Goal: Use online tool/utility: Utilize a website feature to perform a specific function

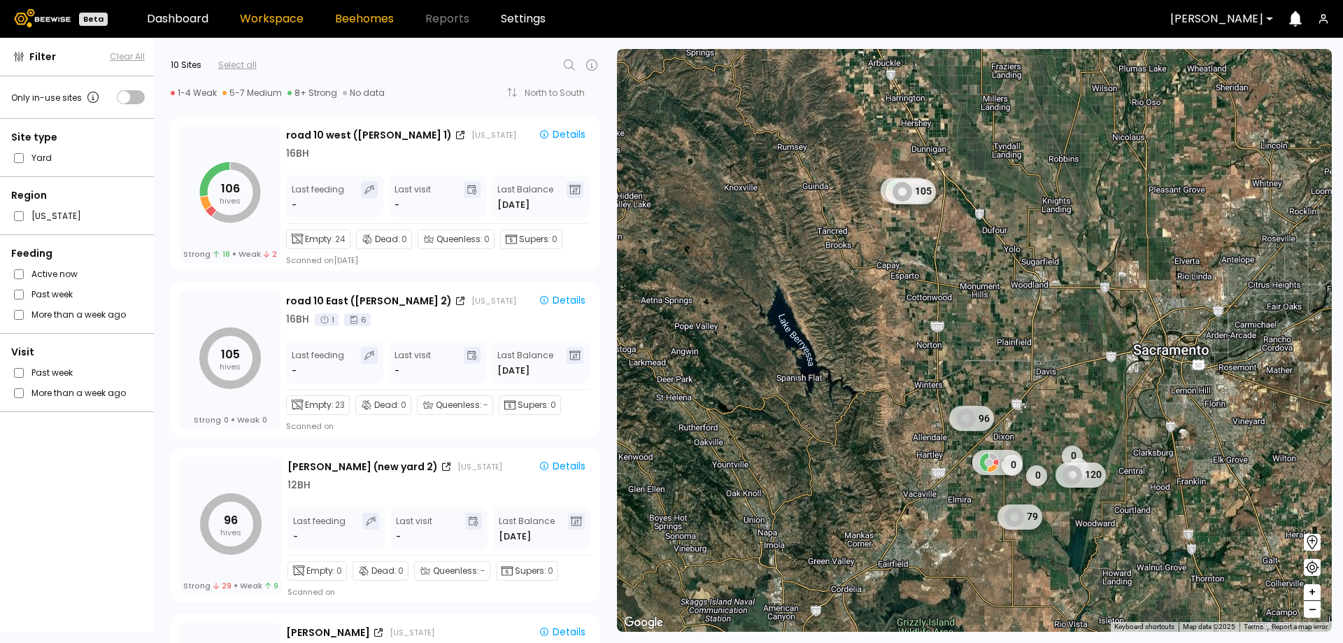
click at [355, 23] on link "Beehomes" at bounding box center [364, 18] width 59 height 11
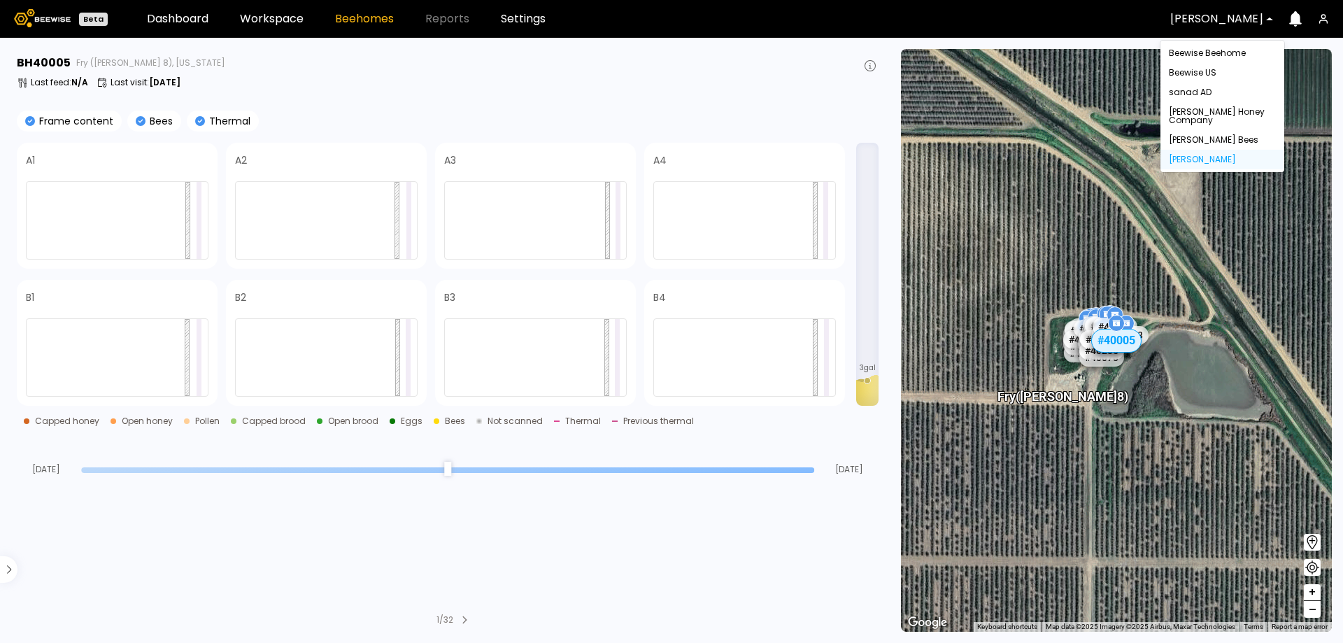
click at [1192, 20] on div at bounding box center [1216, 19] width 93 height 13
click at [1204, 52] on div "Beewise Beehome" at bounding box center [1222, 53] width 107 height 8
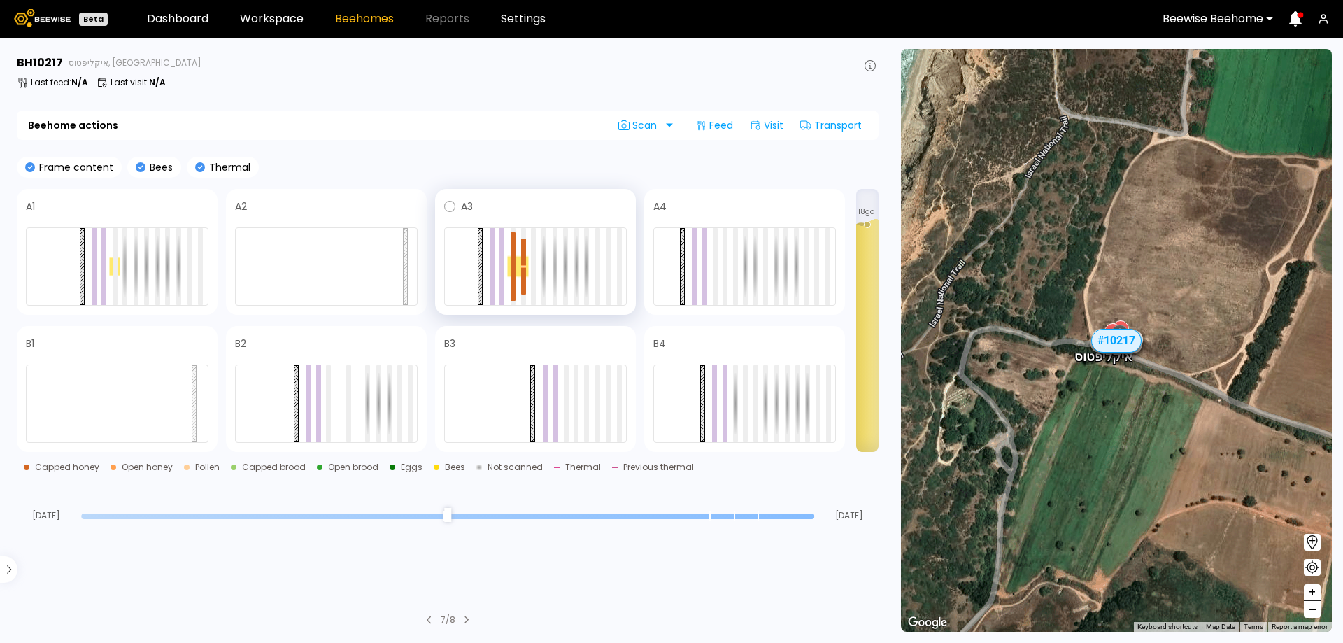
click at [550, 257] on div at bounding box center [535, 266] width 183 height 78
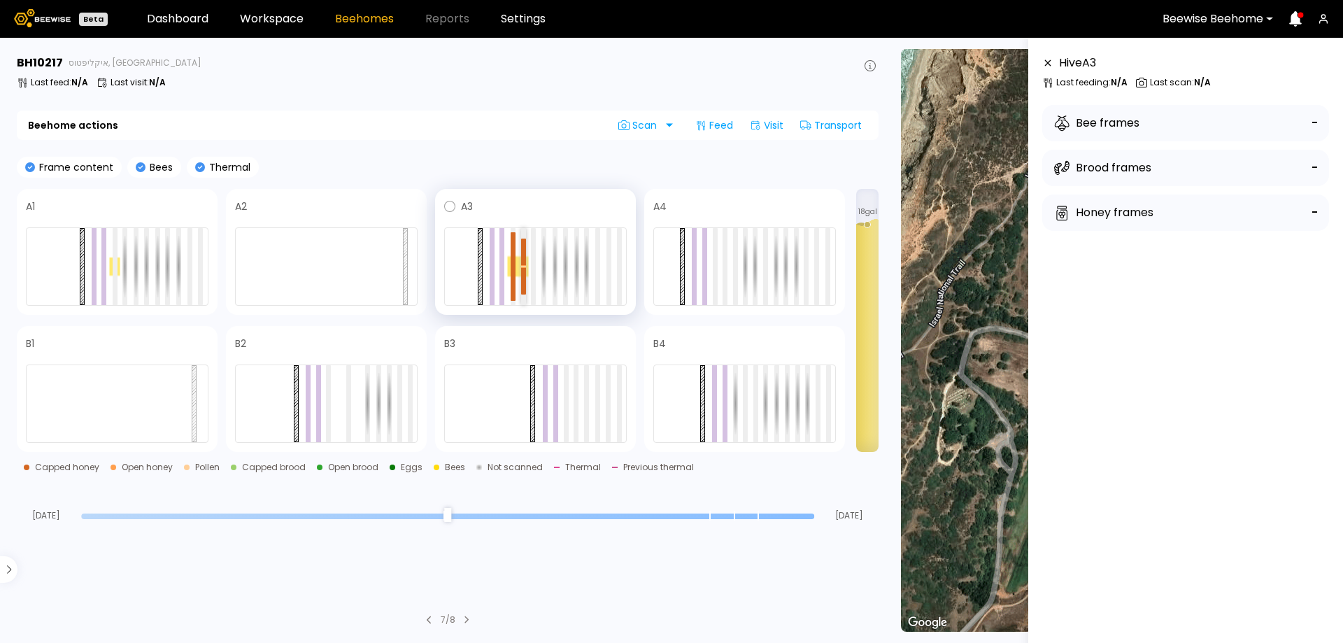
click at [522, 259] on div at bounding box center [523, 251] width 5 height 27
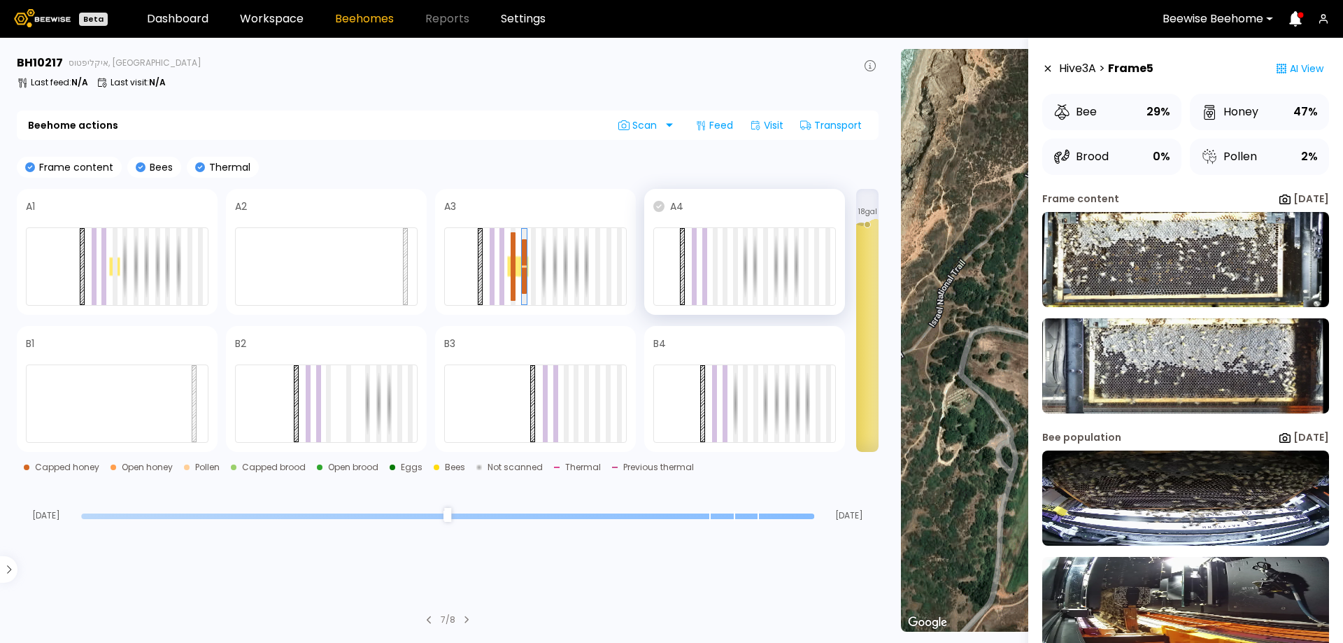
click at [659, 208] on icon at bounding box center [658, 206] width 11 height 11
click at [718, 204] on span at bounding box center [759, 206] width 152 height 17
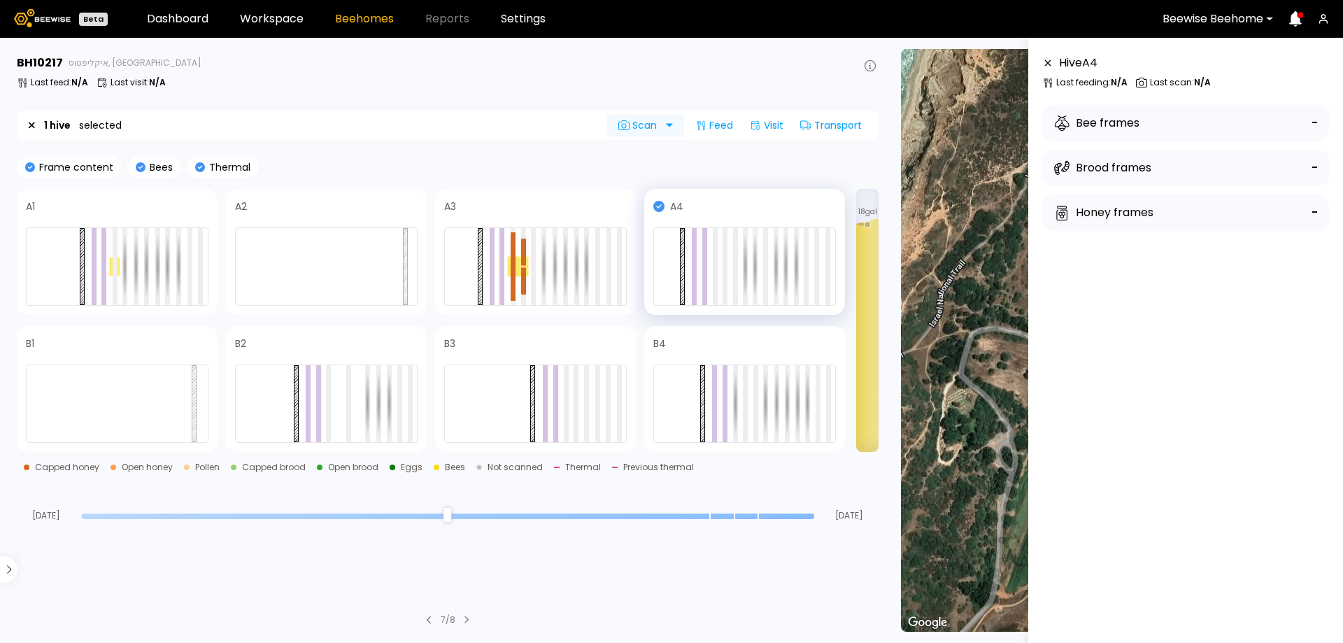
click at [673, 125] on div at bounding box center [678, 125] width 11 height 22
click at [561, 157] on div "Frame content Bees Thermal" at bounding box center [448, 167] width 862 height 21
click at [452, 206] on icon at bounding box center [449, 206] width 11 height 11
click at [627, 122] on icon at bounding box center [623, 125] width 11 height 11
click at [477, 169] on div "Frame content Bees Thermal" at bounding box center [448, 167] width 862 height 21
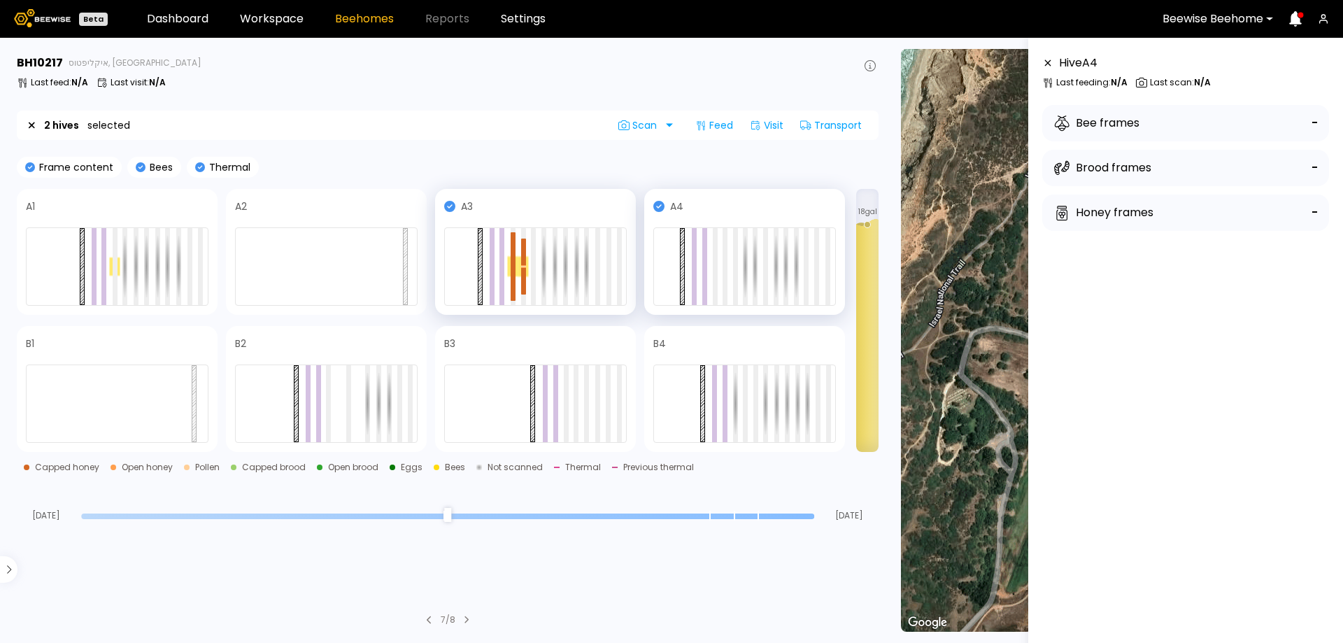
click at [449, 208] on icon at bounding box center [449, 206] width 11 height 11
click at [641, 124] on span "Scan" at bounding box center [639, 125] width 43 height 11
click at [511, 164] on div "Frame content Bees Thermal" at bounding box center [448, 167] width 862 height 21
click at [448, 203] on icon at bounding box center [449, 206] width 11 height 11
click at [626, 131] on div "Scan" at bounding box center [640, 125] width 66 height 22
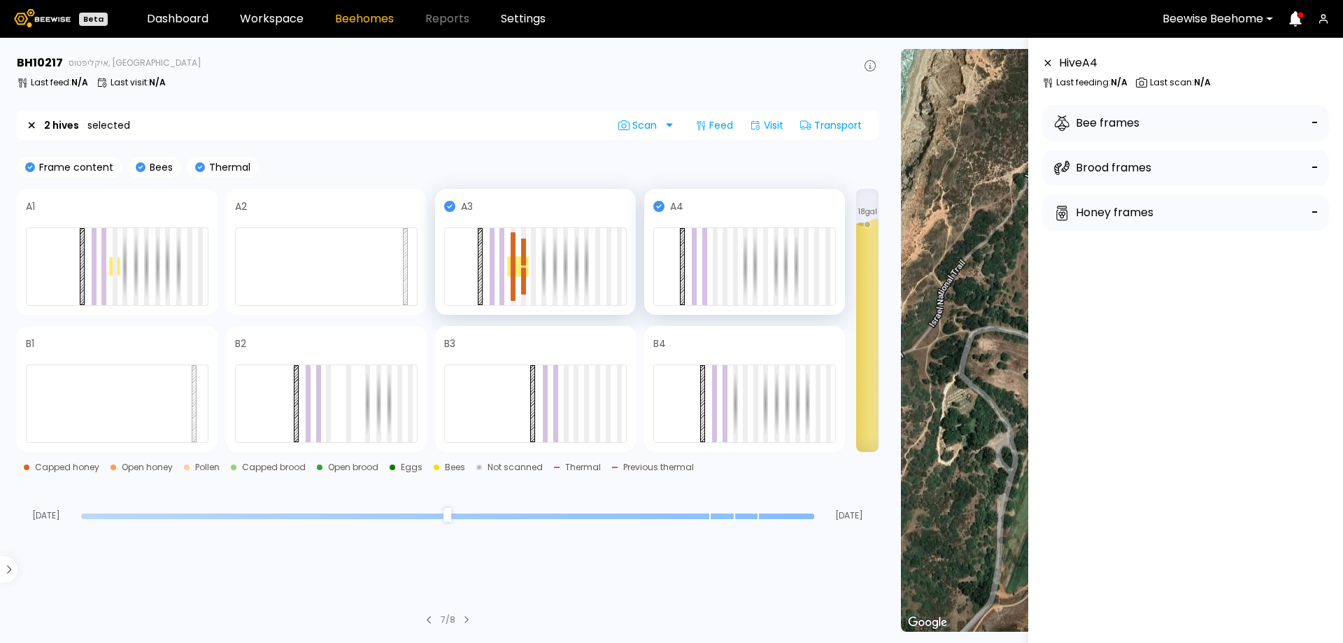
click at [444, 203] on icon at bounding box center [449, 206] width 11 height 11
click at [650, 123] on span "Scan" at bounding box center [639, 125] width 43 height 11
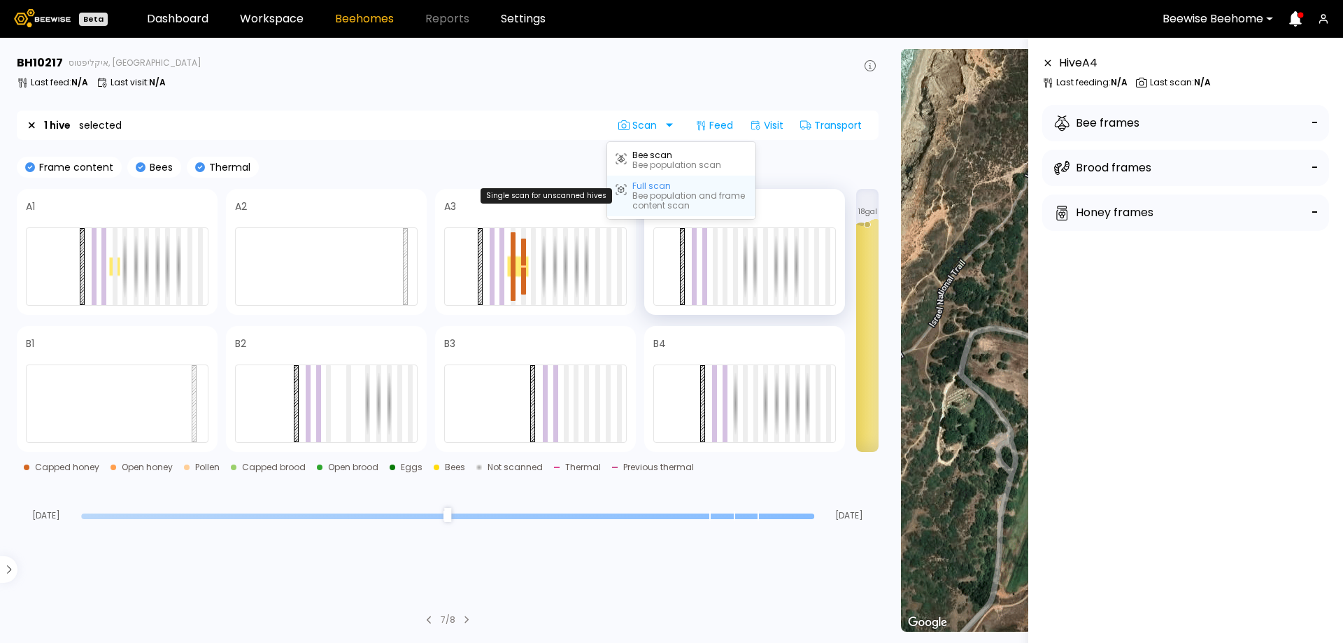
click at [647, 189] on div "Full scan" at bounding box center [651, 186] width 38 height 10
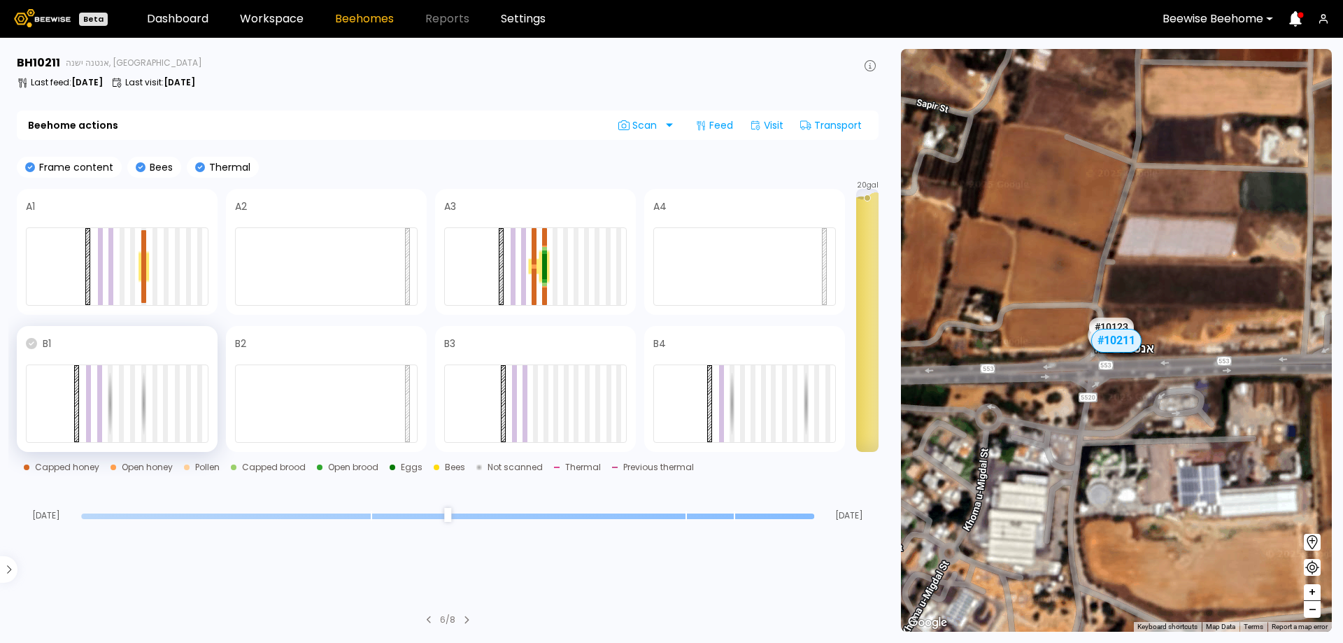
click at [31, 343] on icon at bounding box center [31, 343] width 11 height 11
click at [673, 124] on div at bounding box center [678, 125] width 11 height 22
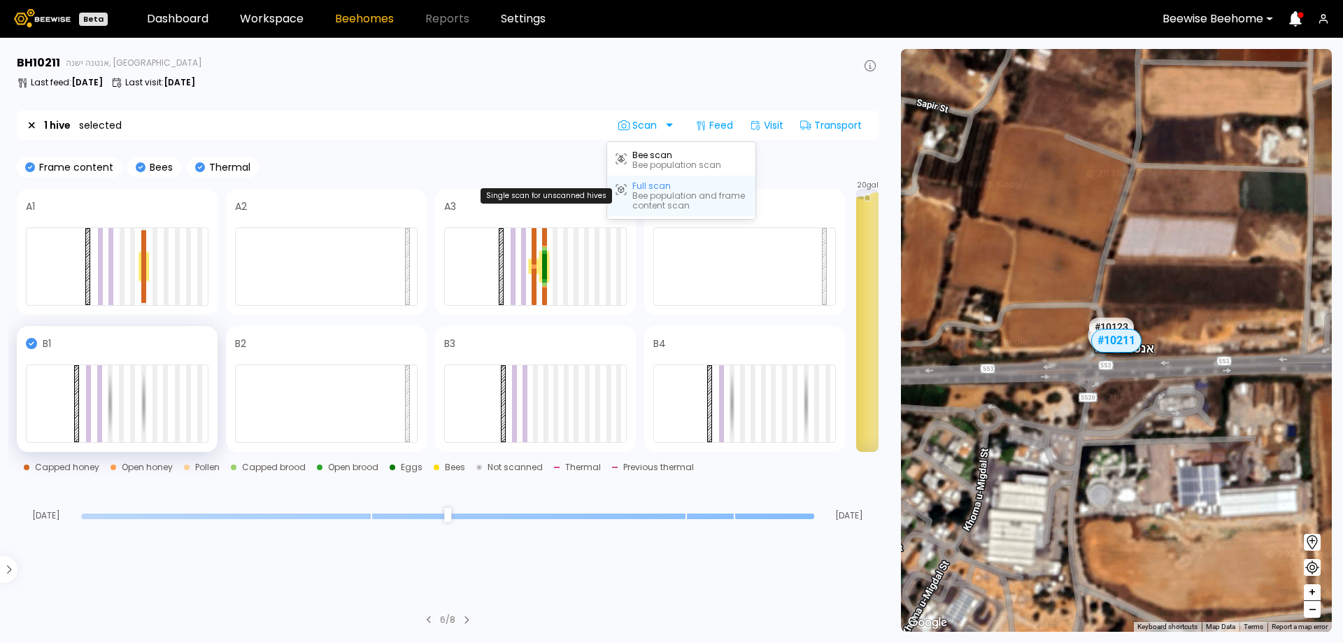
click at [651, 189] on div "Full scan" at bounding box center [651, 186] width 38 height 10
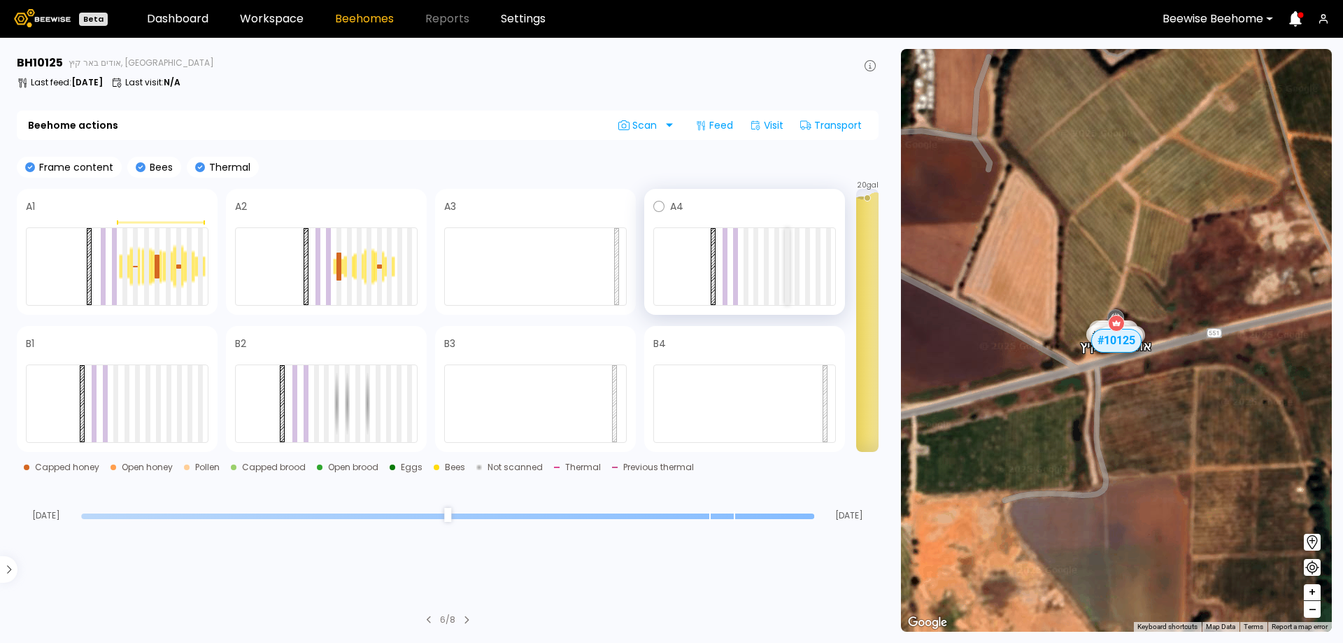
click at [788, 250] on div at bounding box center [787, 266] width 5 height 77
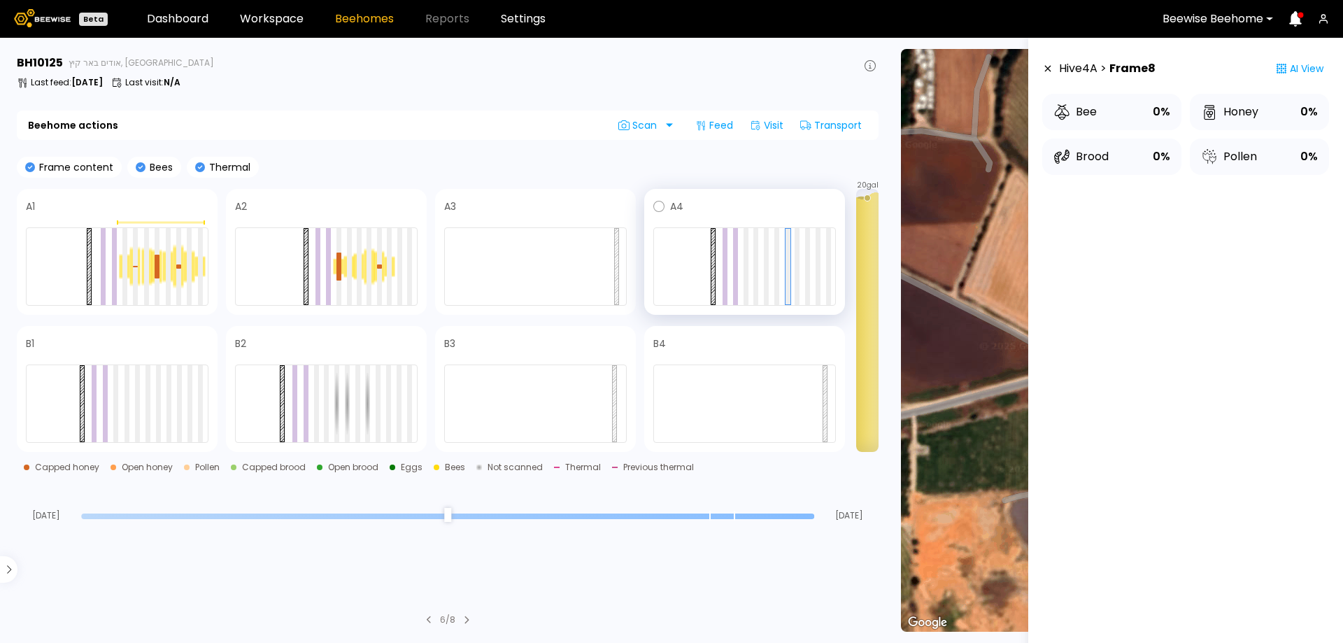
click at [704, 202] on span at bounding box center [759, 206] width 152 height 17
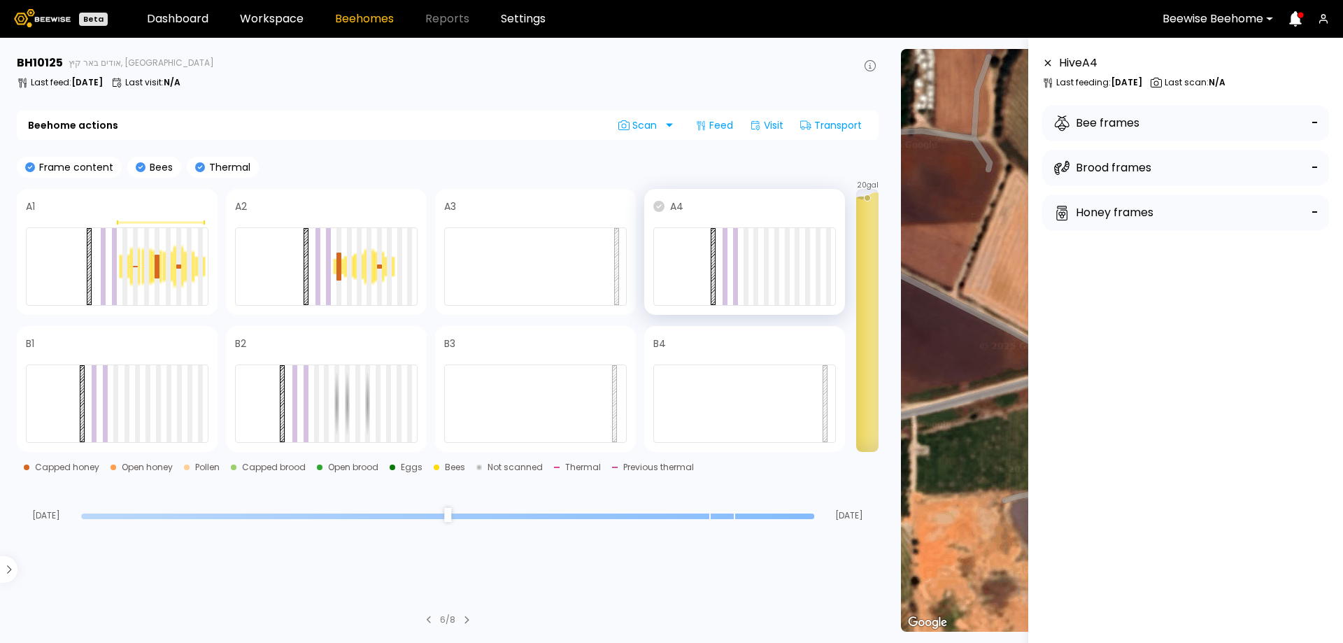
click at [659, 207] on icon at bounding box center [658, 206] width 11 height 11
click at [641, 124] on span "Scan" at bounding box center [639, 125] width 43 height 11
click at [635, 188] on div "Full scan" at bounding box center [651, 186] width 38 height 10
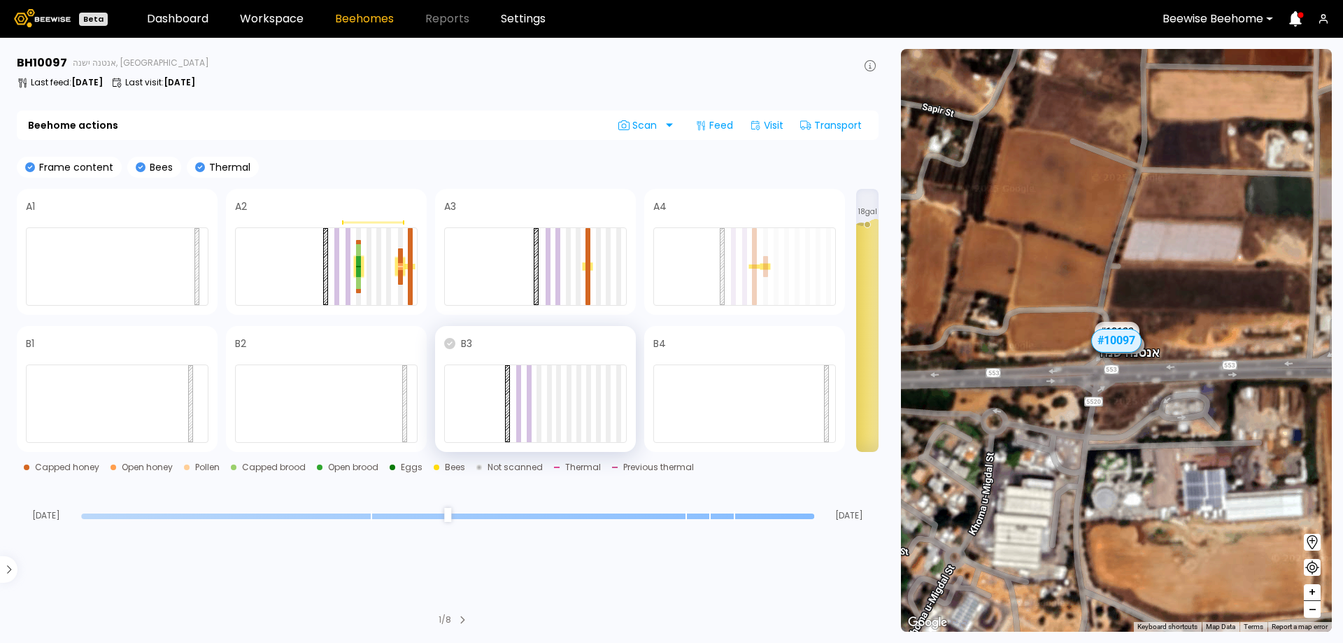
click at [449, 345] on icon at bounding box center [449, 343] width 11 height 11
click at [663, 117] on div "Scan" at bounding box center [640, 125] width 66 height 22
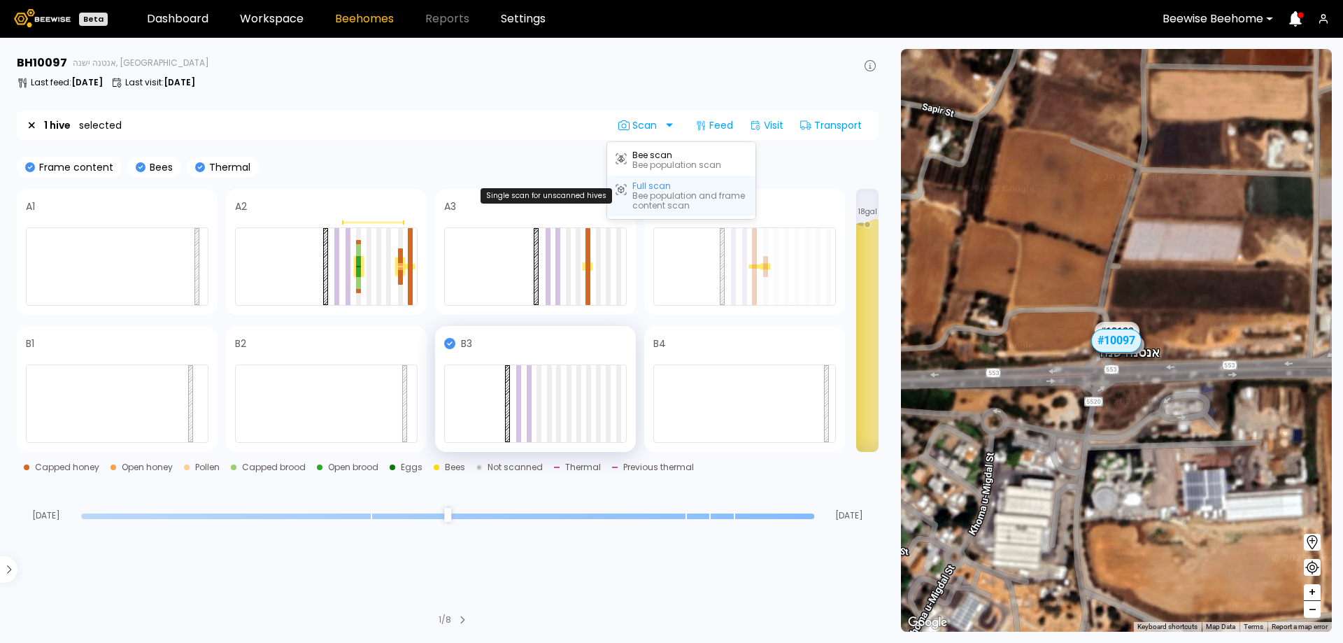
click at [647, 192] on div "Bee population and frame content scan" at bounding box center [689, 201] width 115 height 20
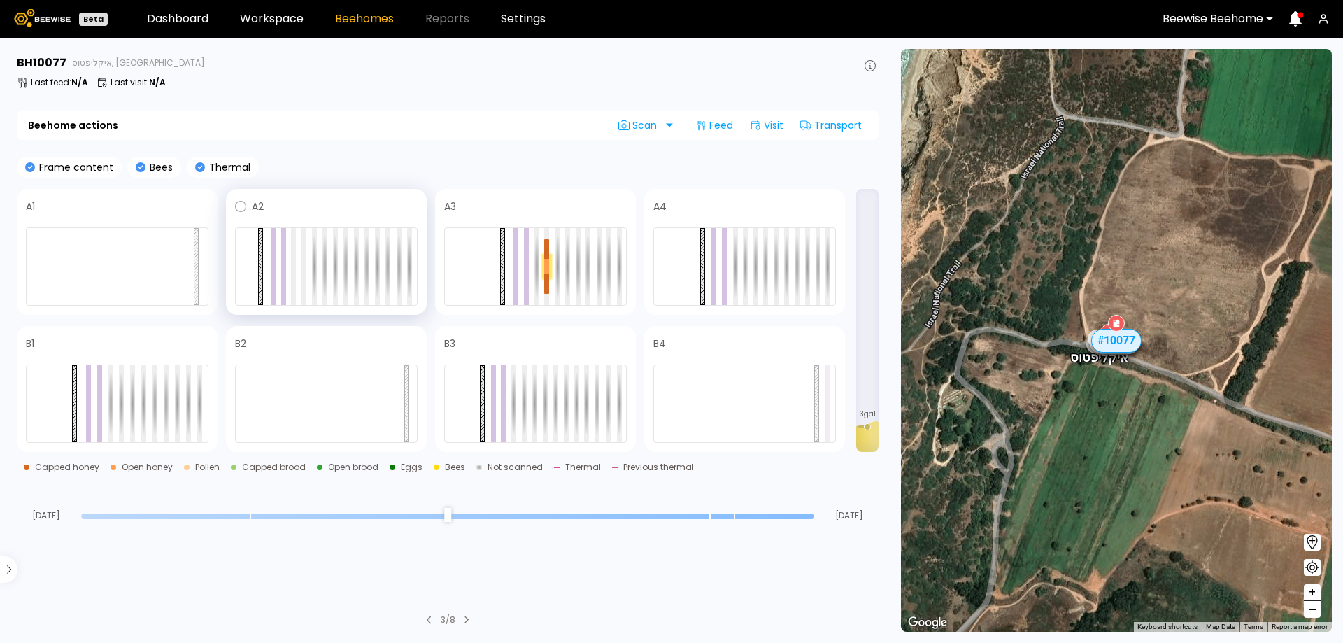
click at [320, 206] on span at bounding box center [341, 206] width 154 height 17
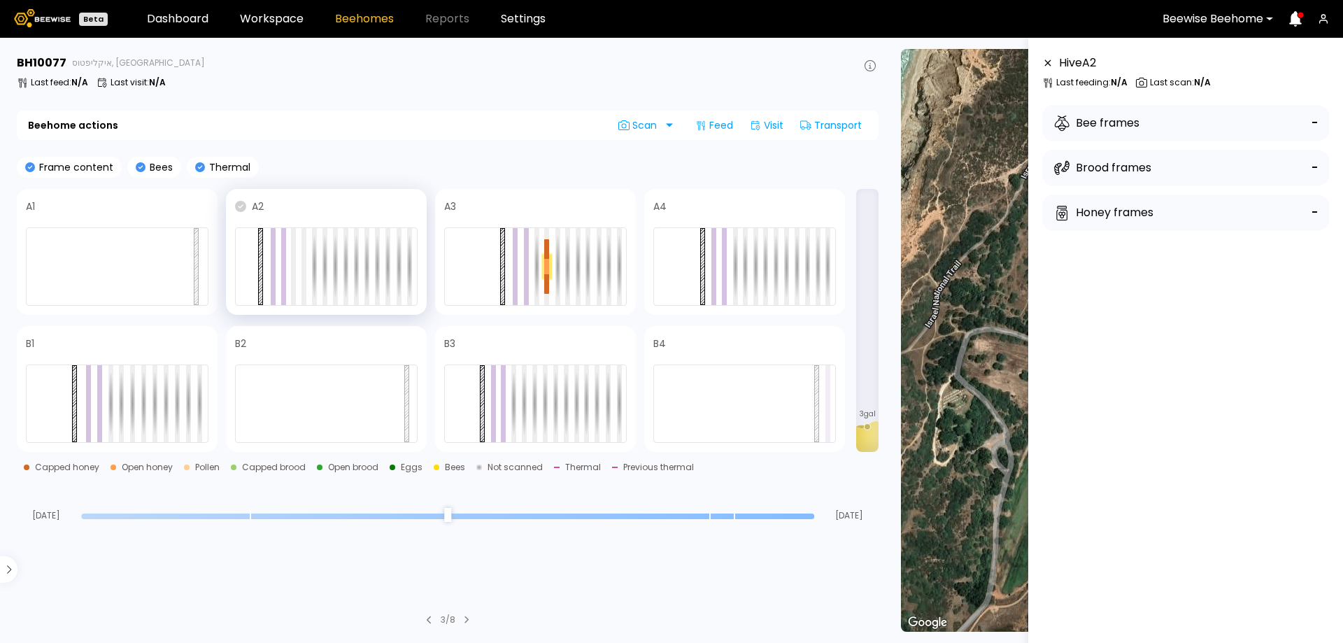
click at [238, 204] on icon at bounding box center [240, 206] width 11 height 11
click at [646, 122] on span "Scan" at bounding box center [639, 125] width 43 height 11
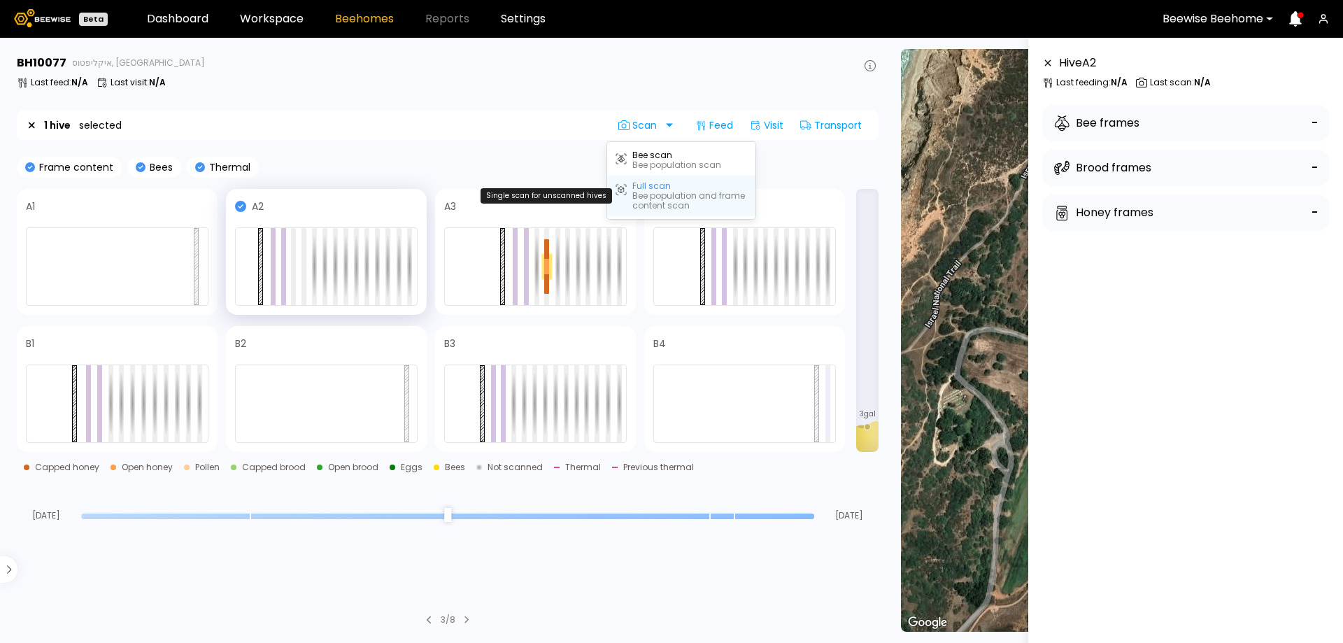
click at [648, 191] on div "Bee population and frame content scan" at bounding box center [689, 201] width 115 height 20
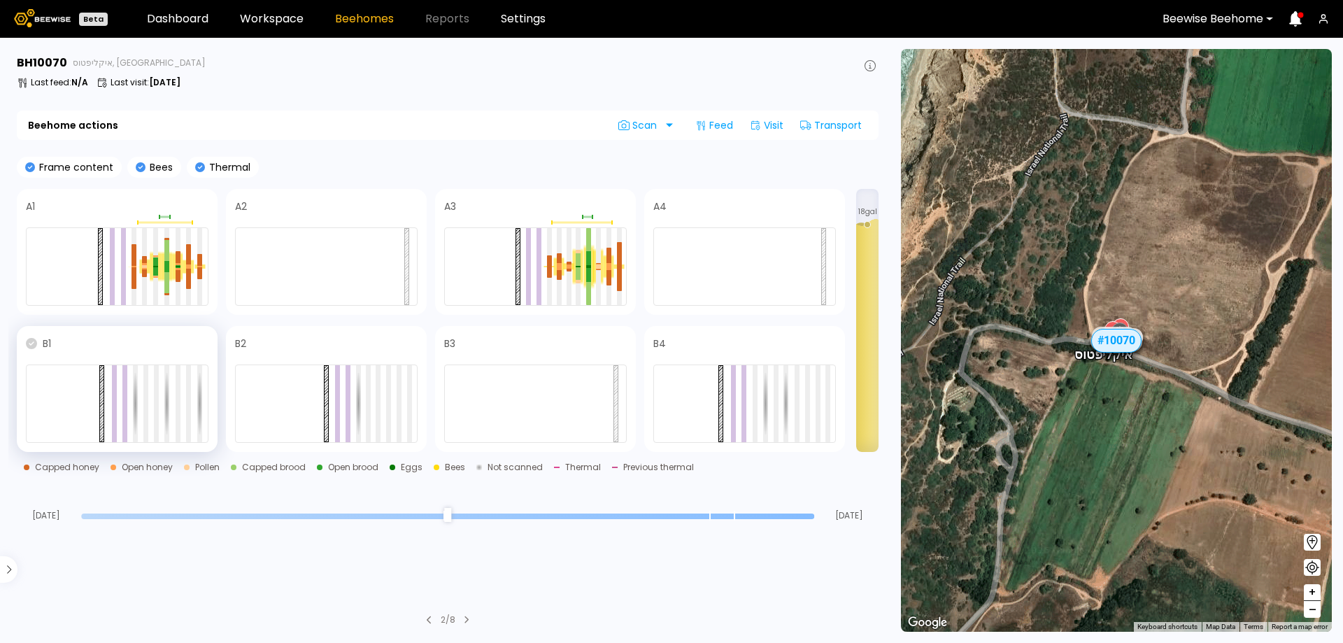
click at [28, 347] on icon at bounding box center [31, 343] width 11 height 11
